Goal: Transaction & Acquisition: Purchase product/service

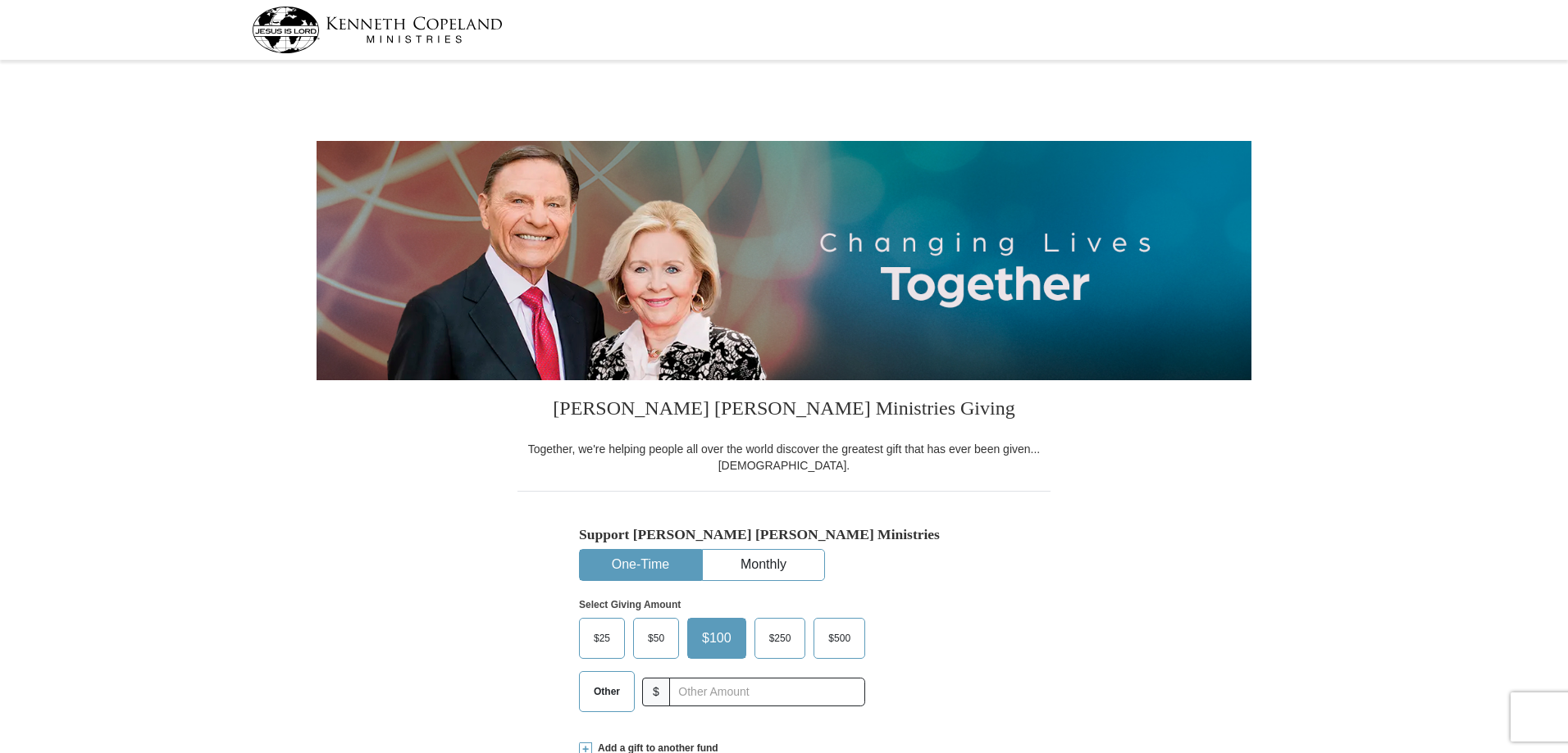
select select "IA"
click at [704, 688] on input "text" at bounding box center [767, 691] width 182 height 29
type input "168.00"
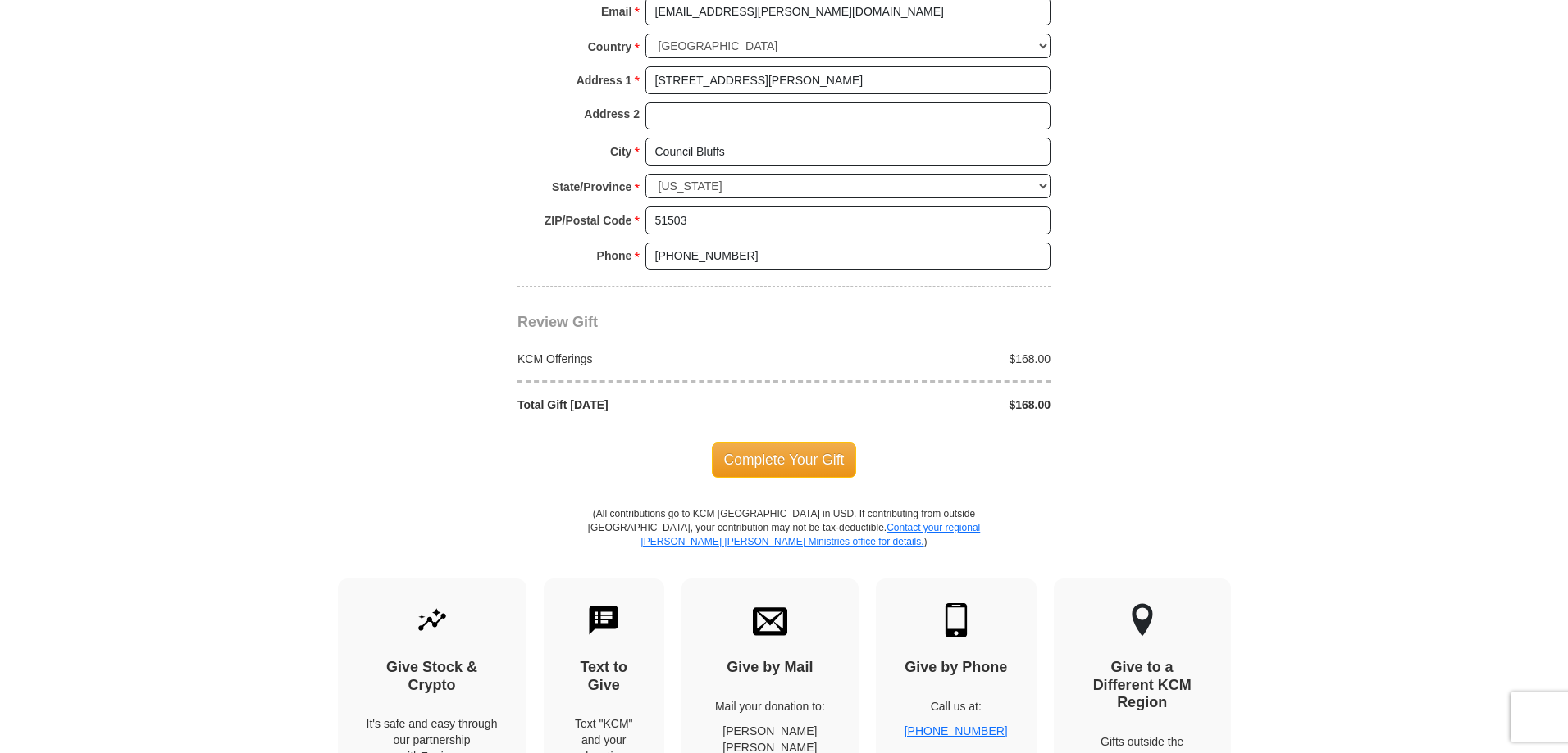
scroll to position [1260, 0]
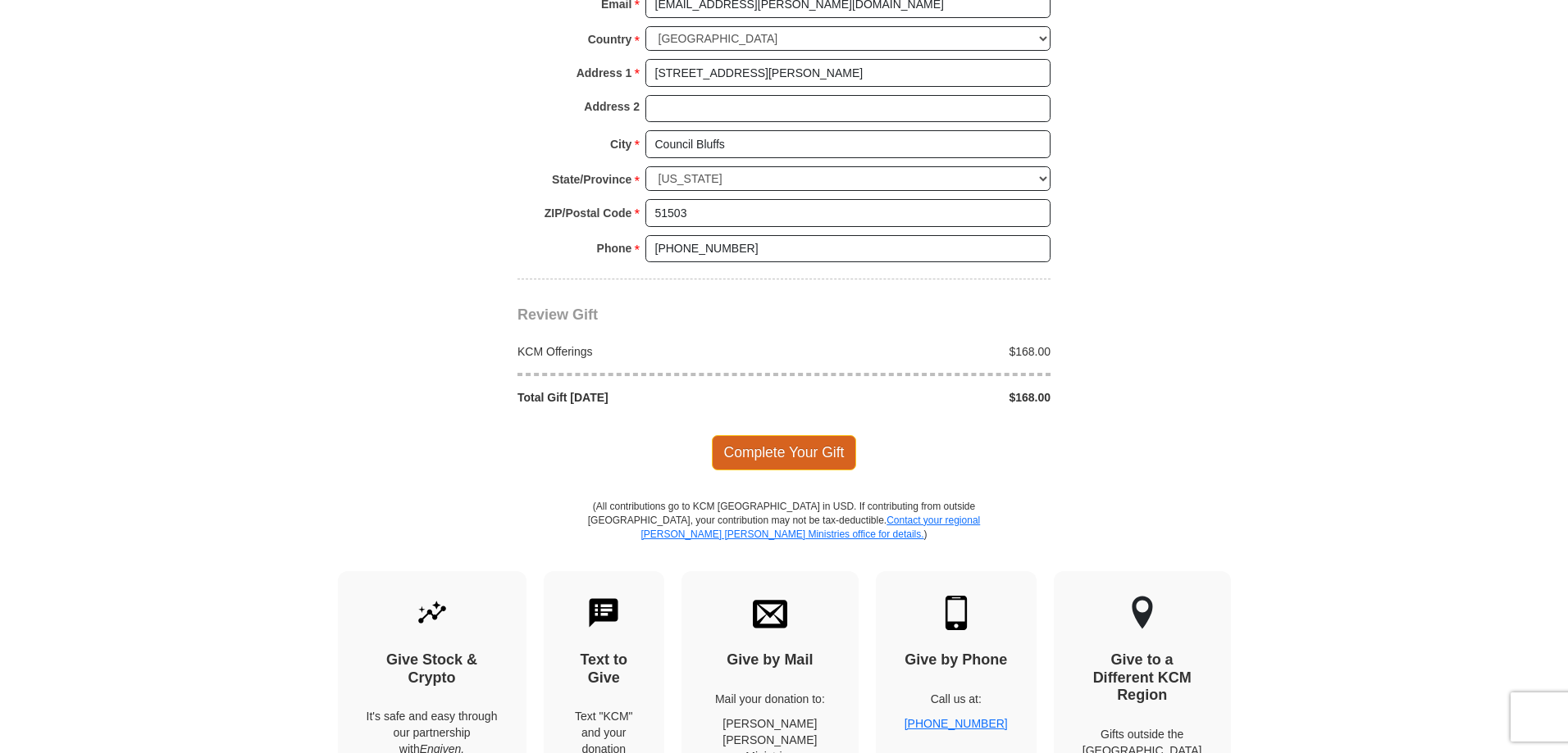
click at [815, 454] on span "Complete Your Gift" at bounding box center [784, 451] width 145 height 34
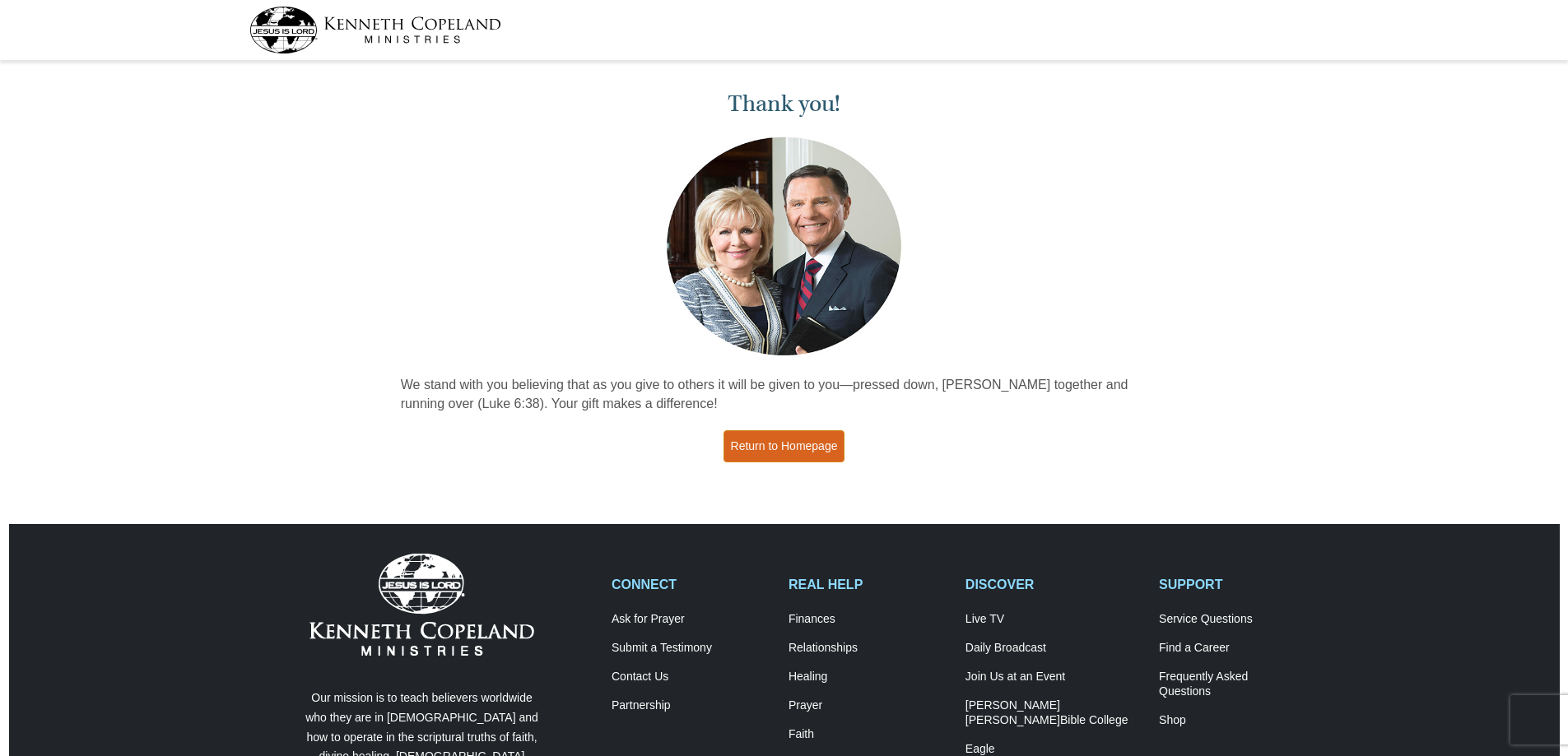
click at [785, 444] on link "Return to Homepage" at bounding box center [784, 446] width 122 height 32
